Goal: Contribute content: Add original content to the website for others to see

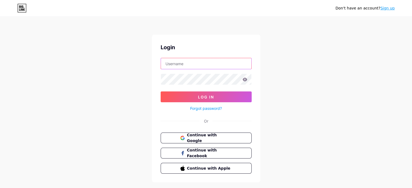
click at [203, 65] on input "text" at bounding box center [206, 63] width 91 height 11
type input "[DOMAIN_NAME][EMAIL_ADDRESS][DOMAIN_NAME]"
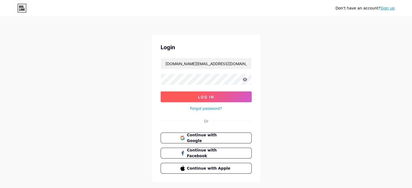
click at [217, 96] on button "Log In" at bounding box center [206, 97] width 91 height 11
click at [200, 95] on span "Log In" at bounding box center [206, 97] width 16 height 5
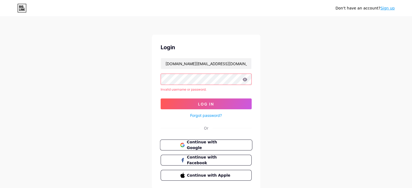
click at [187, 143] on span "Continue with Google" at bounding box center [209, 146] width 45 height 12
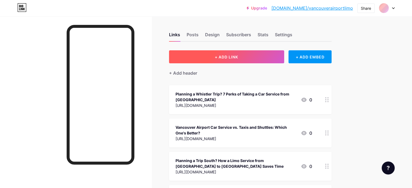
click at [238, 55] on span "+ ADD LINK" at bounding box center [226, 57] width 23 height 5
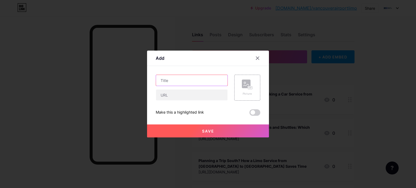
click at [180, 81] on input "text" at bounding box center [192, 80] width 72 height 11
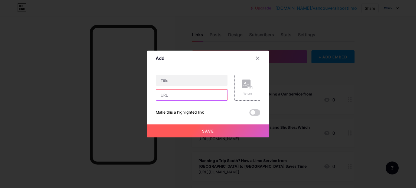
click at [168, 95] on input "text" at bounding box center [192, 95] width 72 height 11
paste input "https://topbrandhub.com/planning-events-why-limo-service-to-whistler-from-vanco…"
type input "https://topbrandhub.com/planning-events-why-limo-service-to-whistler-from-vanco…"
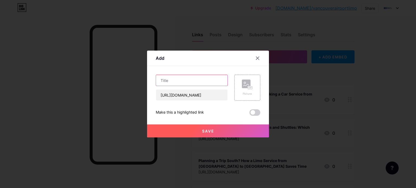
scroll to position [0, 0]
click at [185, 83] on input "text" at bounding box center [192, 80] width 72 height 11
paste input "Planning Events? Why Limo Service to Whistler from Vancouver Works Best"
type input "Planning Events? Why Limo Service to Whistler from Vancouver Works Best"
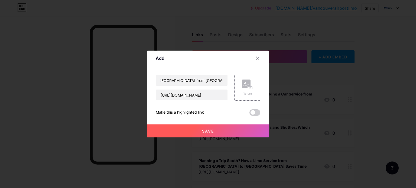
click at [257, 112] on span at bounding box center [255, 113] width 11 height 7
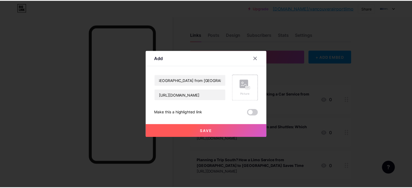
scroll to position [0, 0]
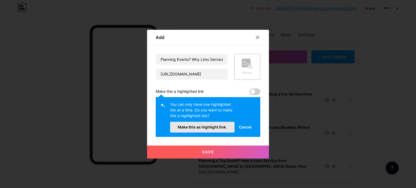
click at [209, 130] on button "Make this as highlight link." at bounding box center [202, 127] width 65 height 11
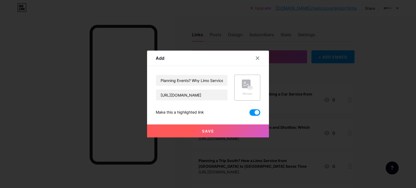
click at [203, 134] on button "Save" at bounding box center [208, 131] width 122 height 13
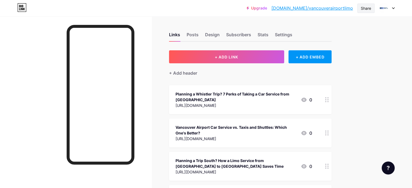
click at [366, 7] on div "Share" at bounding box center [366, 8] width 10 height 6
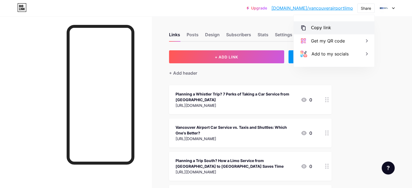
click at [355, 24] on div "Copy link" at bounding box center [334, 27] width 81 height 13
